Goal: Information Seeking & Learning: Learn about a topic

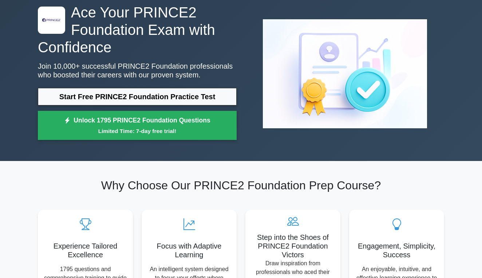
scroll to position [37, 0]
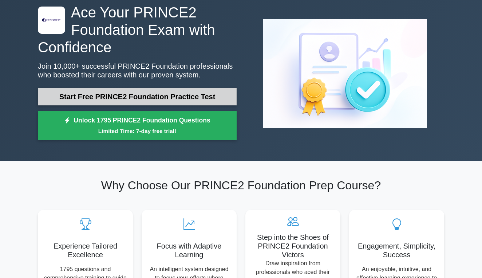
click at [164, 99] on link "Start Free PRINCE2 Foundation Practice Test" at bounding box center [137, 96] width 199 height 17
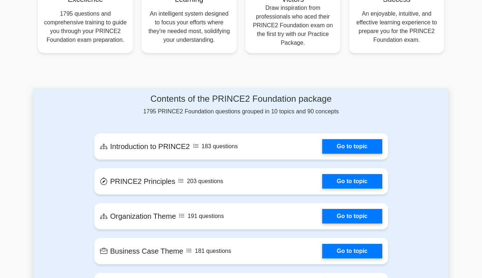
scroll to position [292, 0]
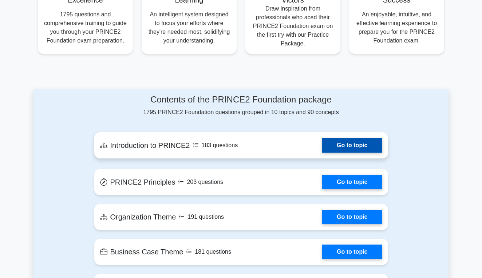
click at [350, 146] on link "Go to topic" at bounding box center [352, 145] width 60 height 15
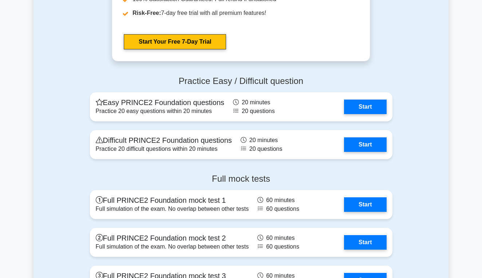
scroll to position [912, 0]
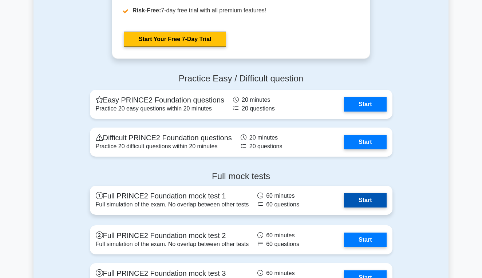
click at [363, 196] on link "Start" at bounding box center [365, 200] width 42 height 15
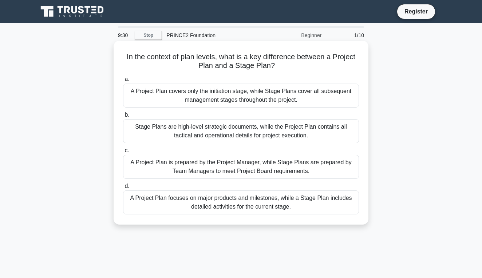
click at [279, 200] on div "A Project Plan focuses on major products and milestones, while a Stage Plan inc…" at bounding box center [241, 203] width 236 height 24
click at [123, 189] on input "d. A Project Plan focuses on major products and milestones, while a Stage Plan …" at bounding box center [123, 186] width 0 height 5
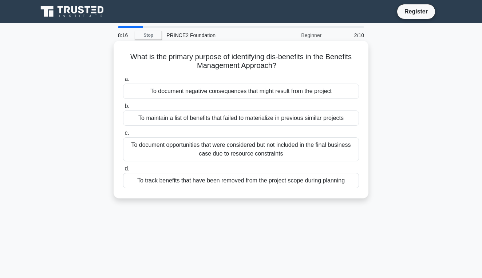
click at [318, 179] on div "To track benefits that have been removed from the project scope during planning" at bounding box center [241, 180] width 236 height 15
click at [123, 171] on input "d. To track benefits that have been removed from the project scope during plann…" at bounding box center [123, 169] width 0 height 5
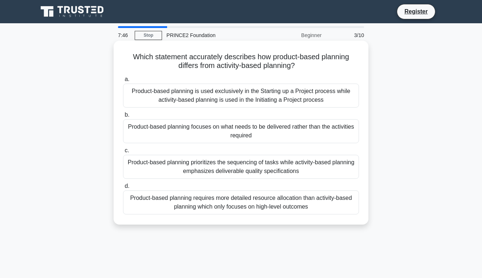
click at [251, 127] on div "Product-based planning focuses on what needs to be delivered rather than the ac…" at bounding box center [241, 131] width 236 height 24
click at [123, 118] on input "b. Product-based planning focuses on what needs to be delivered rather than the…" at bounding box center [123, 115] width 0 height 5
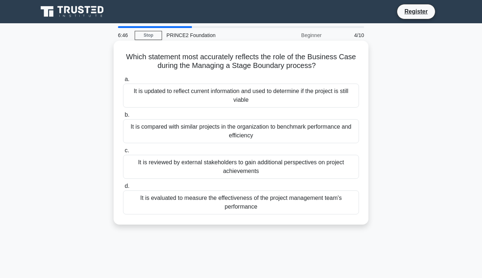
click at [287, 99] on div "It is updated to reflect current information and used to determine if the proje…" at bounding box center [241, 96] width 236 height 24
click at [123, 82] on input "a. It is updated to reflect current information and used to determine if the pr…" at bounding box center [123, 79] width 0 height 5
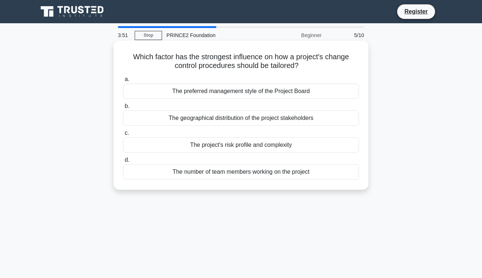
click at [274, 142] on div "The project's risk profile and complexity" at bounding box center [241, 145] width 236 height 15
click at [123, 136] on input "c. The project's risk profile and complexity" at bounding box center [123, 133] width 0 height 5
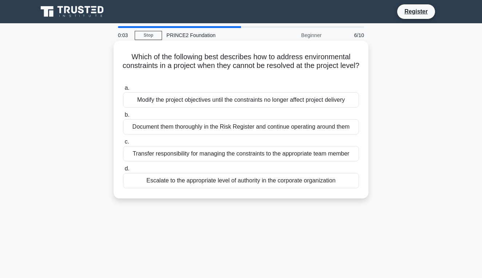
click at [211, 178] on div "Escalate to the appropriate level of authority in the corporate organization" at bounding box center [241, 180] width 236 height 15
click at [123, 171] on input "d. Escalate to the appropriate level of authority in the corporate organization" at bounding box center [123, 169] width 0 height 5
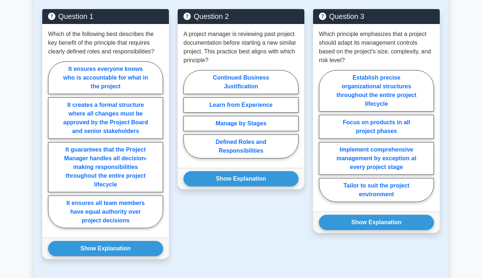
scroll to position [417, 0]
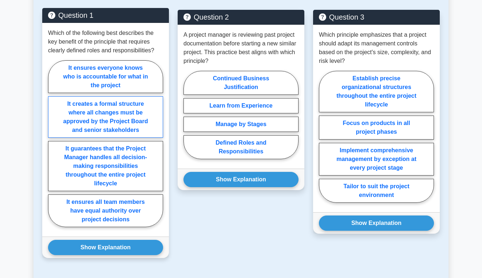
click at [122, 117] on label "It creates a formal structure where all changes must be approved by the Project…" at bounding box center [105, 116] width 115 height 41
click at [53, 144] on input "It creates a formal structure where all changes must be approved by the Project…" at bounding box center [50, 146] width 5 height 5
radio input "true"
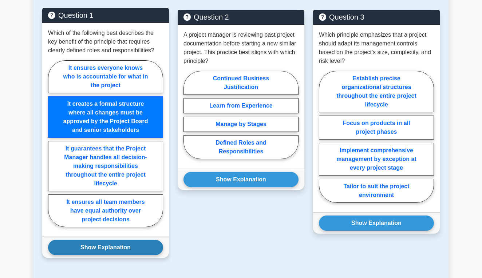
click at [105, 245] on button "Show Explanation" at bounding box center [105, 247] width 115 height 15
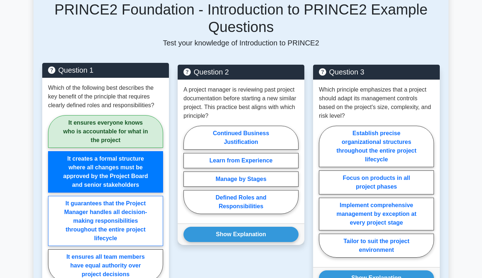
scroll to position [364, 0]
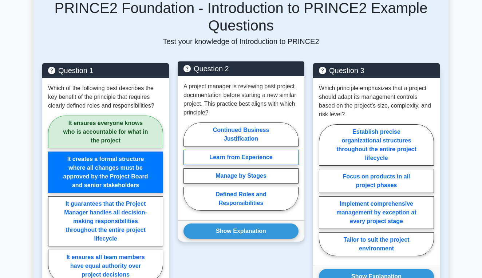
click at [223, 155] on label "Learn from Experience" at bounding box center [240, 157] width 115 height 15
click at [188, 167] on input "Learn from Experience" at bounding box center [185, 169] width 5 height 5
radio input "true"
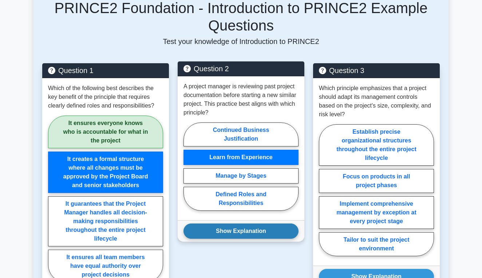
click at [254, 233] on button "Show Explanation" at bounding box center [240, 231] width 115 height 15
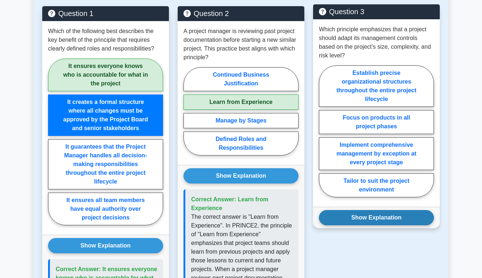
scroll to position [431, 0]
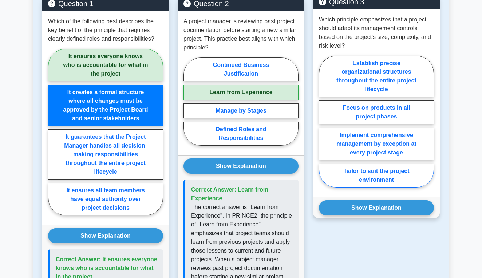
click at [399, 176] on label "Tailor to suit the project environment" at bounding box center [376, 176] width 115 height 24
click at [323, 126] on input "Tailor to suit the project environment" at bounding box center [321, 124] width 5 height 5
radio input "true"
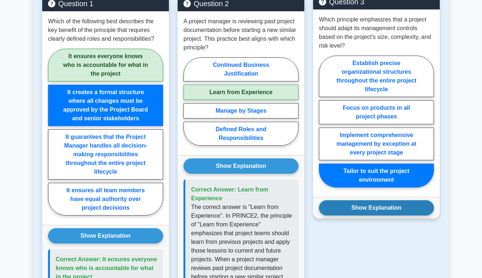
click at [392, 211] on button "Show Explanation" at bounding box center [376, 207] width 115 height 15
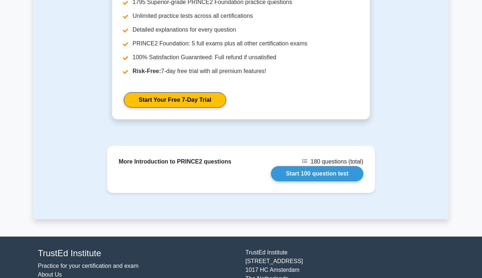
scroll to position [1080, 0]
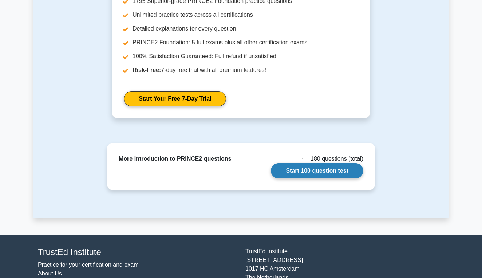
click at [338, 163] on link "Start 100 question test" at bounding box center [317, 170] width 92 height 15
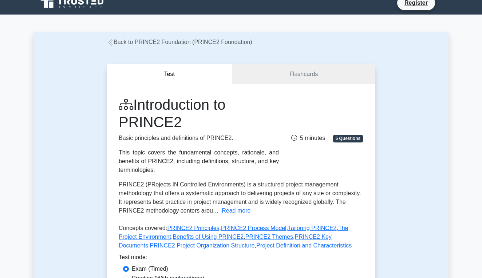
scroll to position [9, 0]
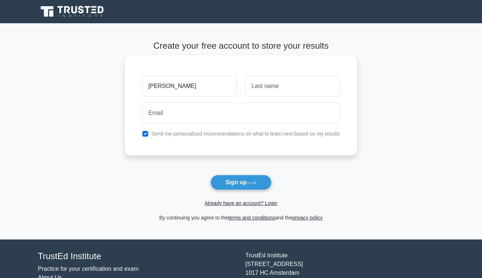
type input "[PERSON_NAME]"
type input "engur"
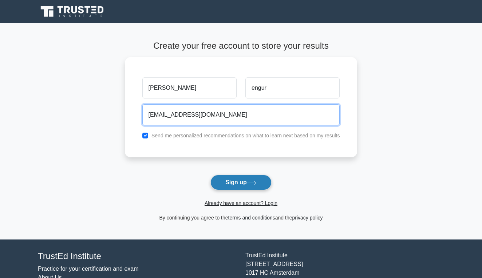
type input "[EMAIL_ADDRESS][DOMAIN_NAME]"
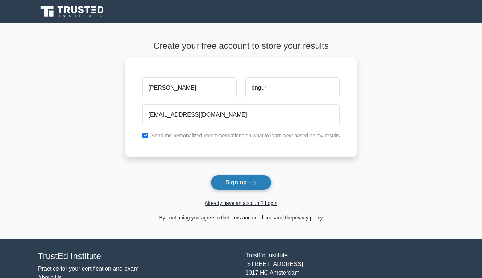
click at [234, 180] on button "Sign up" at bounding box center [240, 182] width 61 height 15
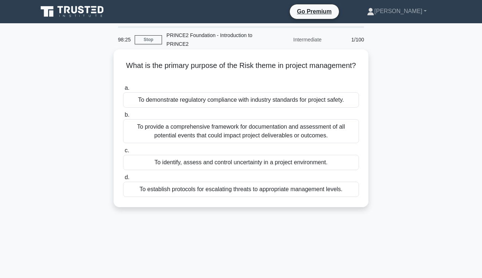
click at [318, 126] on div "To provide a comprehensive framework for documentation and assessment of all po…" at bounding box center [241, 131] width 236 height 24
click at [123, 118] on input "b. To provide a comprehensive framework for documentation and assessment of all…" at bounding box center [123, 115] width 0 height 5
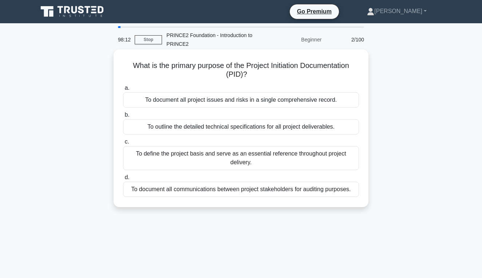
click at [201, 161] on div "To define the project basis and serve as an essential reference throughout proj…" at bounding box center [241, 158] width 236 height 24
click at [123, 144] on input "c. To define the project basis and serve as an essential reference throughout p…" at bounding box center [123, 142] width 0 height 5
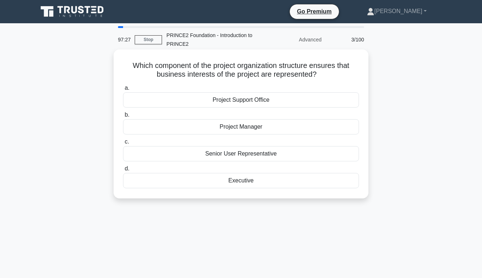
click at [253, 184] on div "Executive" at bounding box center [241, 180] width 236 height 15
click at [123, 171] on input "d. Executive" at bounding box center [123, 169] width 0 height 5
